Goal: Find contact information: Find contact information

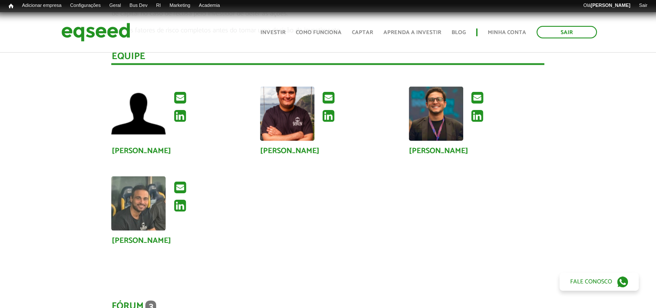
scroll to position [1768, 0]
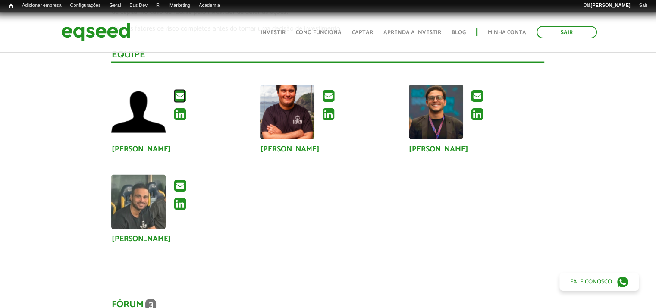
click at [178, 98] on icon at bounding box center [180, 96] width 12 height 14
click at [479, 97] on icon at bounding box center [477, 96] width 12 height 14
click at [150, 15] on link "Rodadas" at bounding box center [159, 15] width 69 height 9
